Goal: Task Accomplishment & Management: Manage account settings

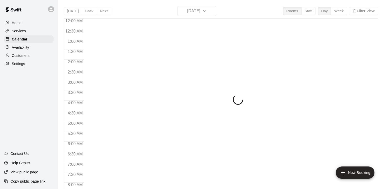
scroll to position [247, 0]
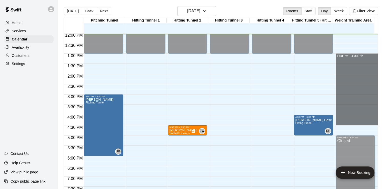
drag, startPoint x: 343, startPoint y: 55, endPoint x: 351, endPoint y: 121, distance: 66.4
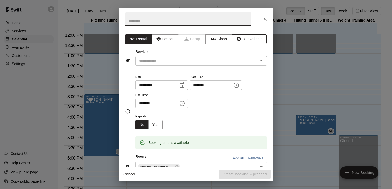
click at [238, 42] on button "Unavailable" at bounding box center [249, 38] width 34 height 9
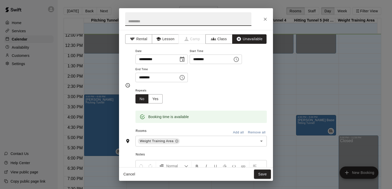
click at [227, 24] on input "text" at bounding box center [188, 19] width 126 height 14
type input "**********"
click at [266, 175] on button "Save" at bounding box center [262, 174] width 17 height 9
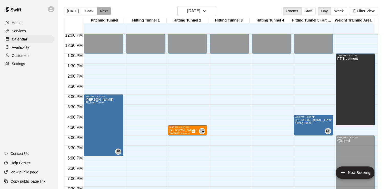
click at [99, 11] on button "Next" at bounding box center [104, 11] width 14 height 8
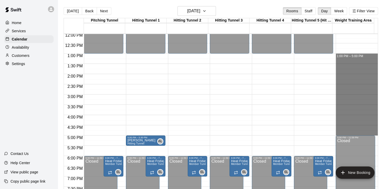
drag, startPoint x: 357, startPoint y: 55, endPoint x: 360, endPoint y: 134, distance: 78.9
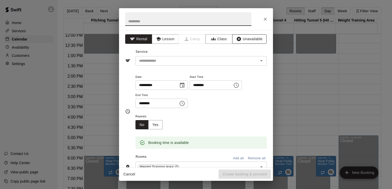
click at [242, 36] on button "Unavailable" at bounding box center [249, 38] width 34 height 9
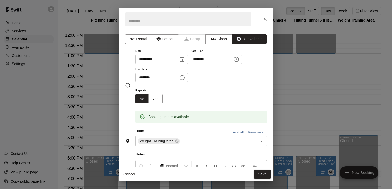
click at [233, 21] on input "text" at bounding box center [188, 19] width 126 height 14
type input "**********"
click at [266, 176] on button "Save" at bounding box center [262, 174] width 17 height 9
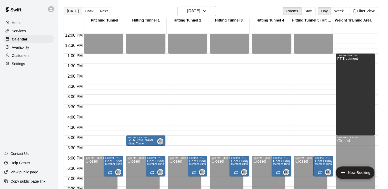
click at [71, 12] on button "[DATE]" at bounding box center [73, 11] width 18 height 8
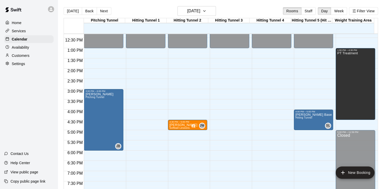
scroll to position [253, 0]
